Goal: Information Seeking & Learning: Learn about a topic

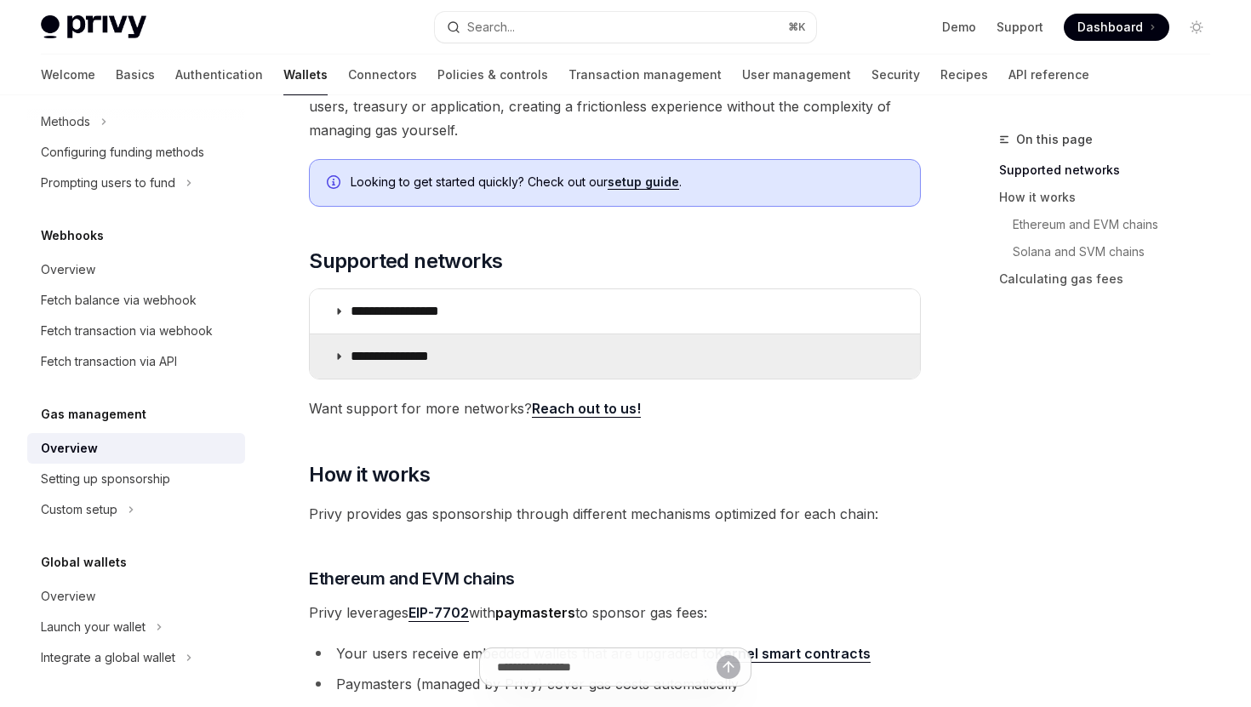
click at [400, 361] on p "**********" at bounding box center [405, 356] width 108 height 17
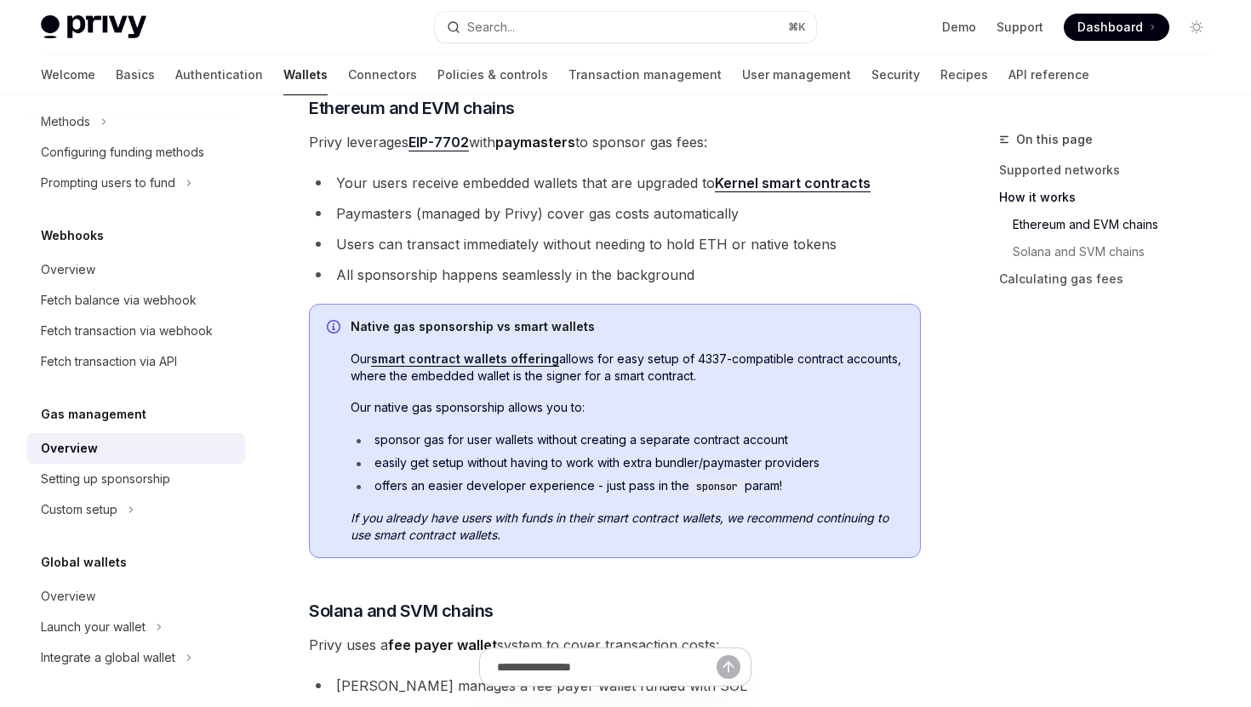
scroll to position [835, 0]
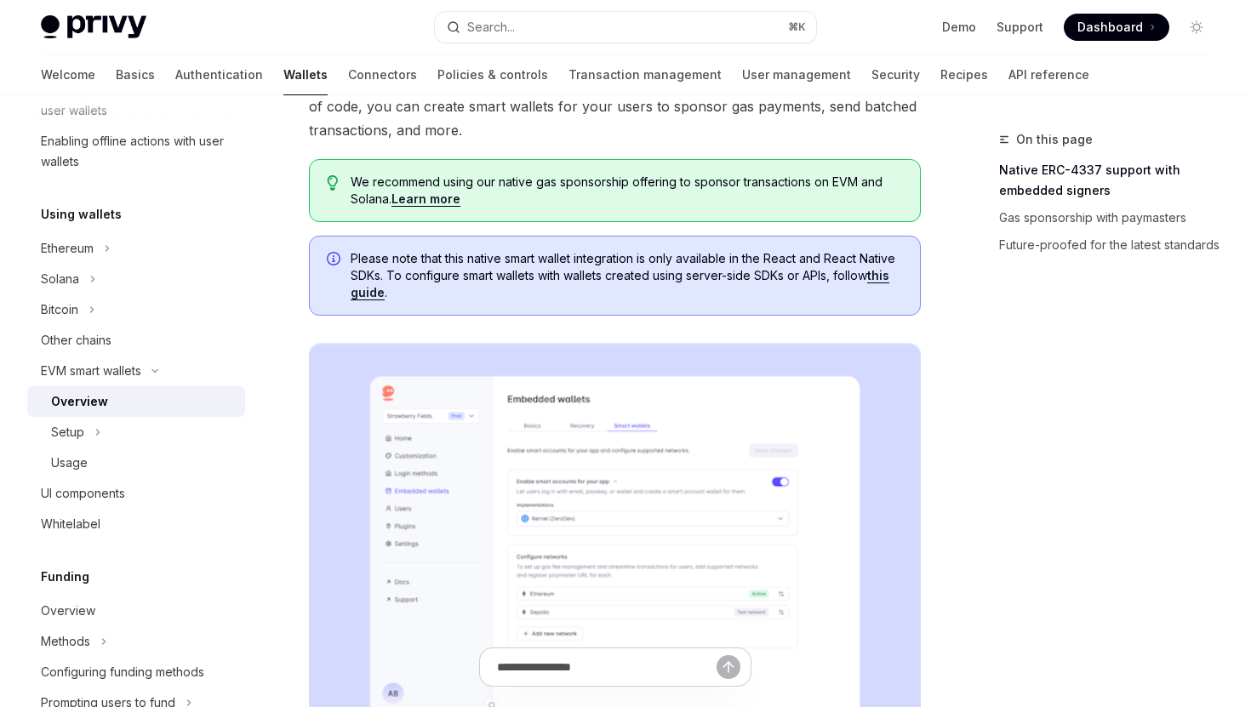
scroll to position [288, 0]
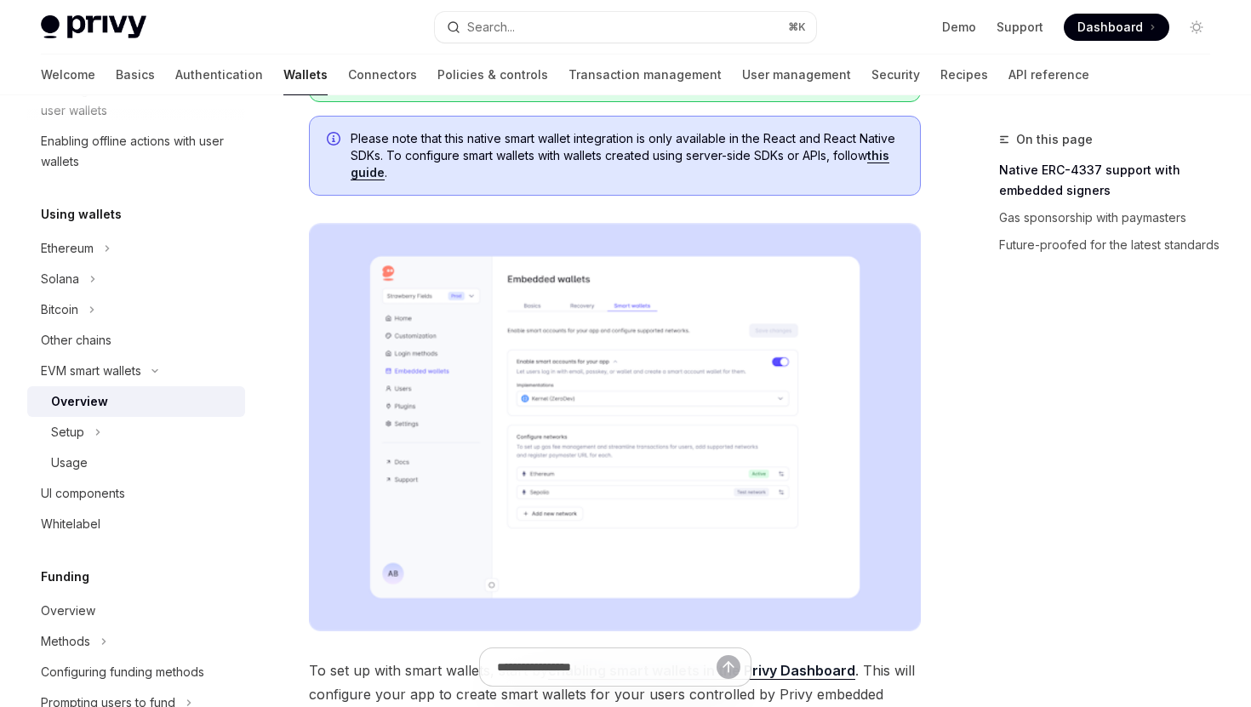
click at [577, 376] on img at bounding box center [615, 427] width 612 height 408
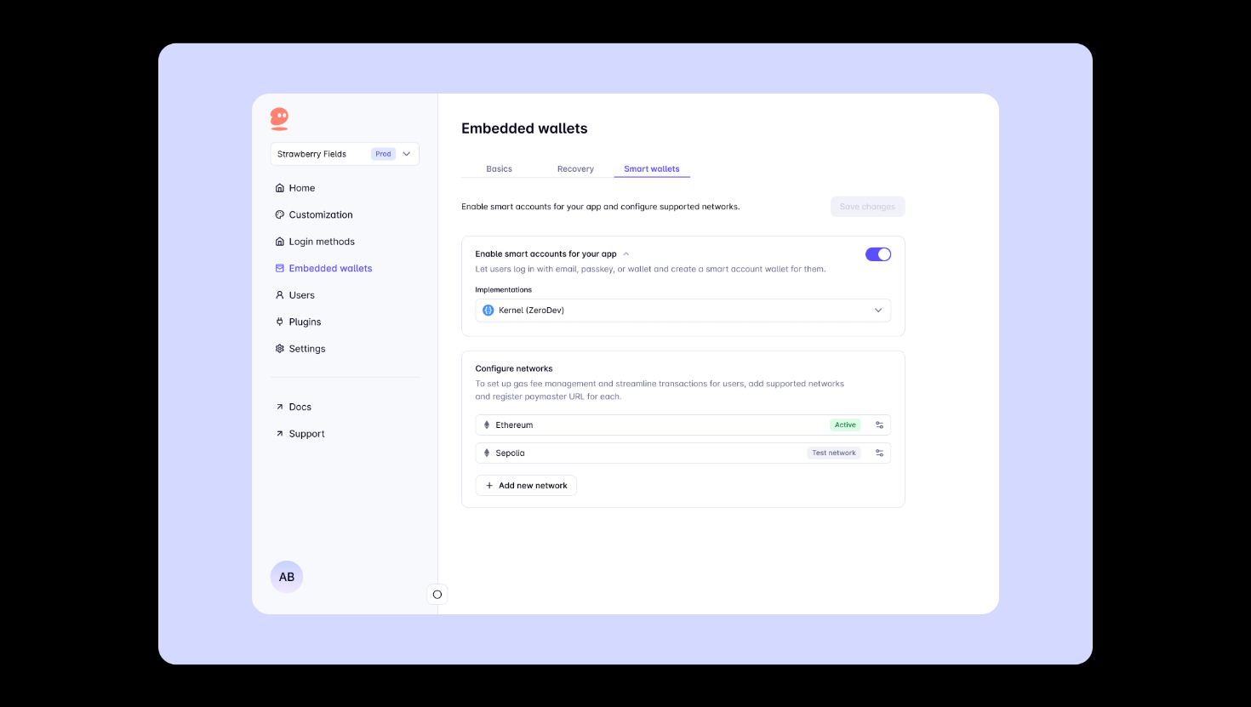
click at [610, 356] on img at bounding box center [625, 354] width 934 height 622
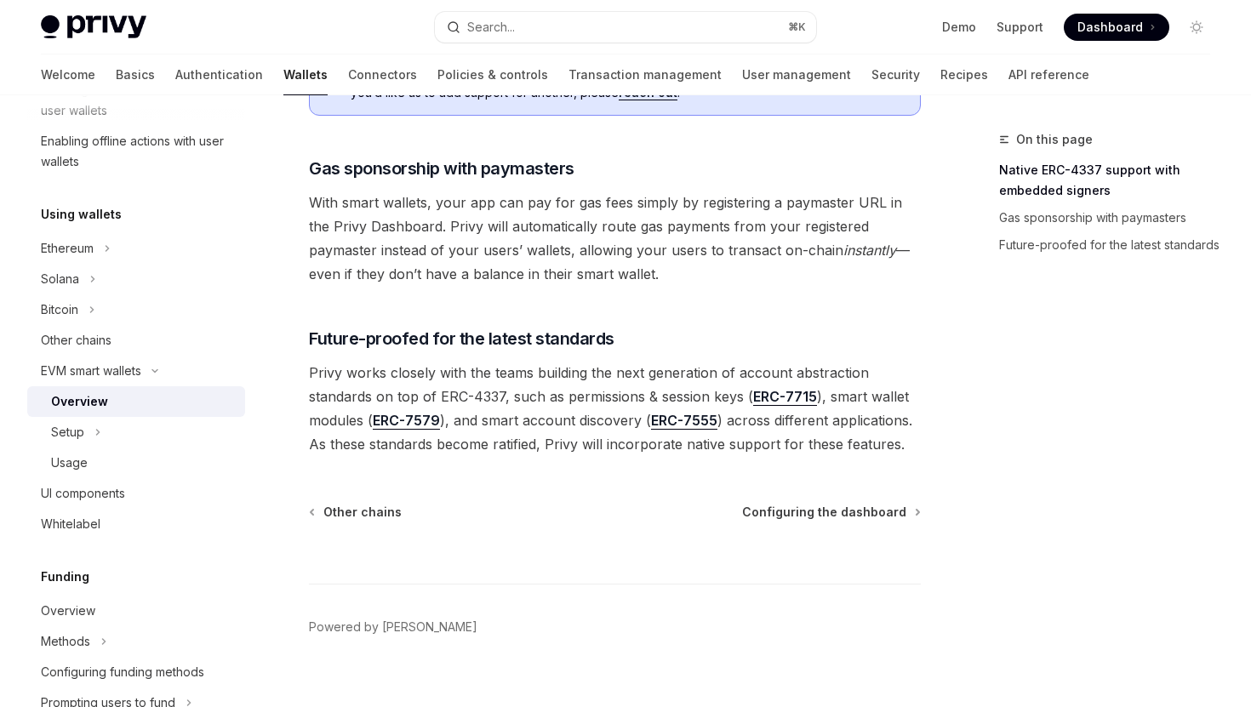
scroll to position [1353, 0]
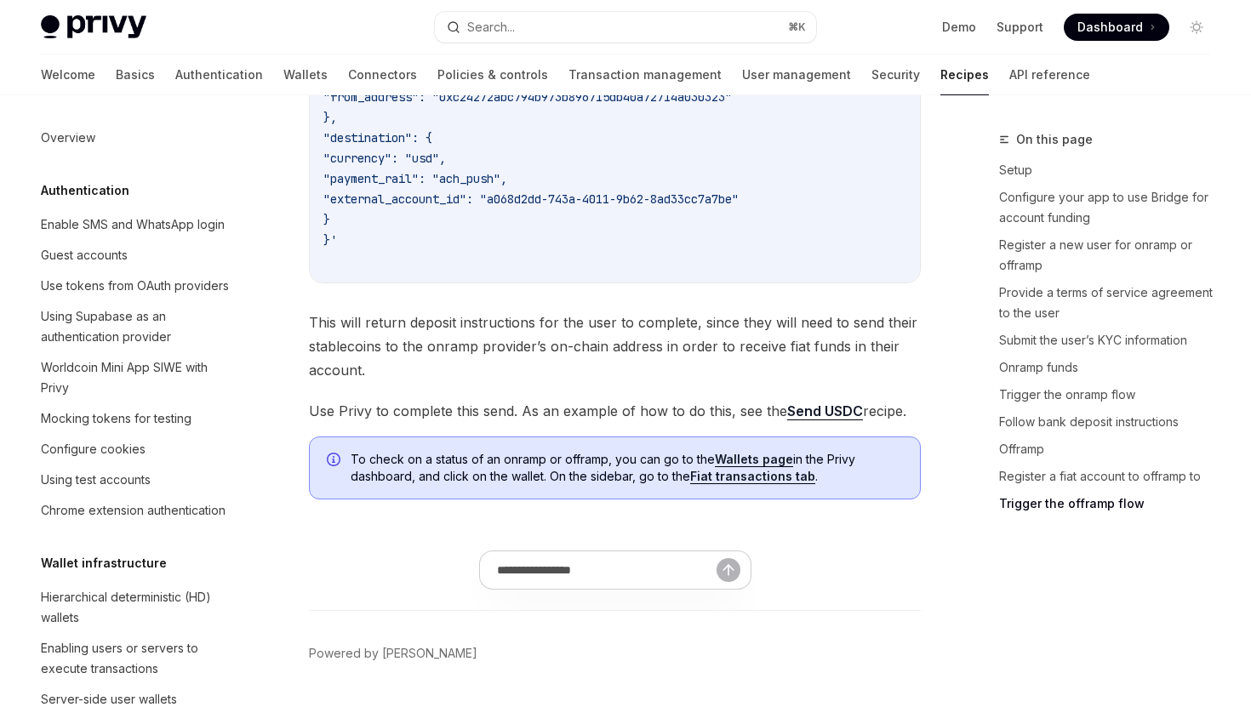
scroll to position [5931, 0]
